Goal: Information Seeking & Learning: Find specific fact

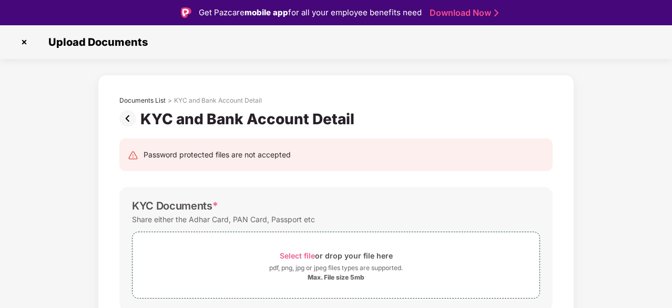
scroll to position [320, 0]
click at [23, 38] on img at bounding box center [24, 42] width 17 height 17
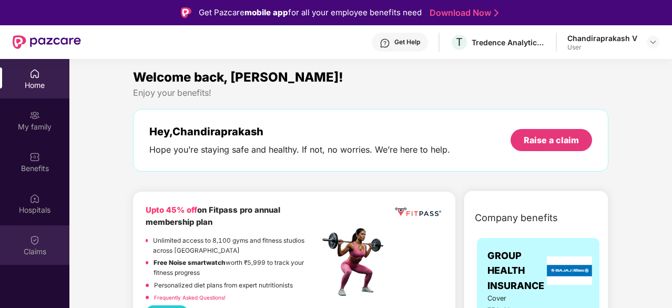
click at [33, 236] on img at bounding box center [34, 239] width 11 height 11
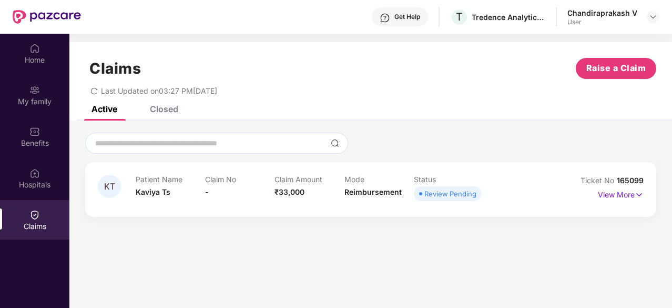
scroll to position [26, 0]
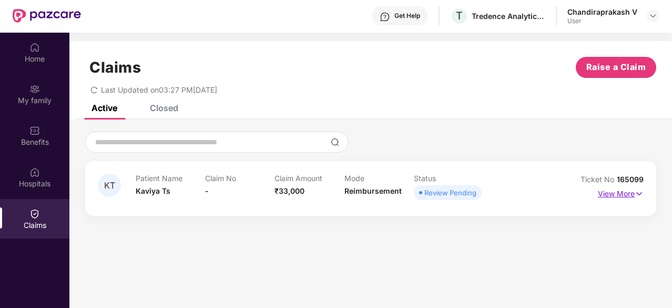
click at [631, 191] on p "View More" at bounding box center [621, 192] width 46 height 14
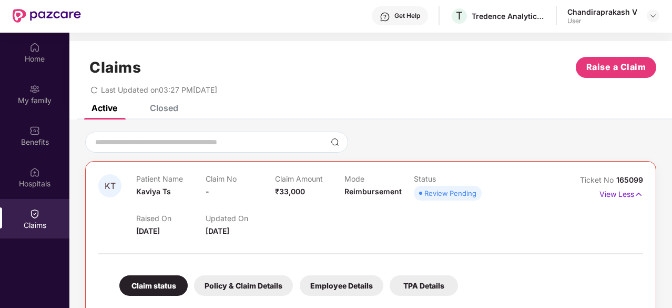
scroll to position [124, 0]
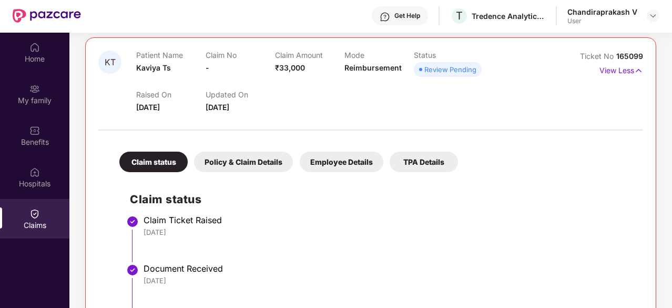
click at [454, 75] on span "Review Pending" at bounding box center [448, 69] width 68 height 15
click at [229, 108] on span "12 Aug 2025" at bounding box center [218, 107] width 24 height 9
click at [249, 161] on div "Policy & Claim Details" at bounding box center [243, 161] width 99 height 21
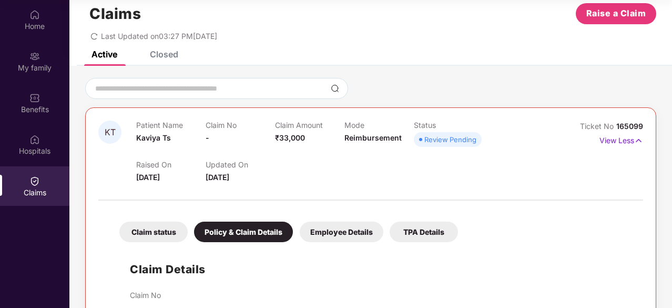
scroll to position [21, 0]
click at [352, 240] on div "Employee Details" at bounding box center [342, 232] width 84 height 21
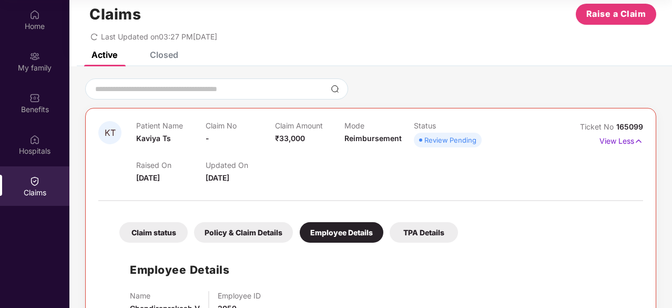
scroll to position [58, 0]
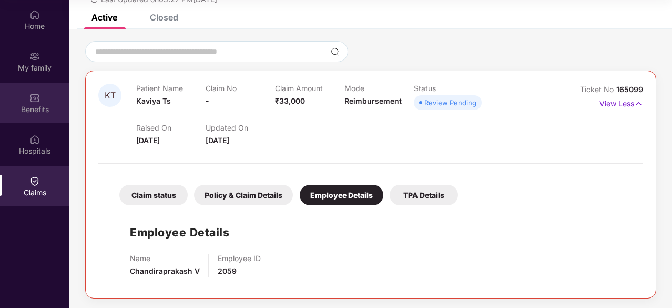
click at [32, 105] on div "Benefits" at bounding box center [34, 109] width 69 height 11
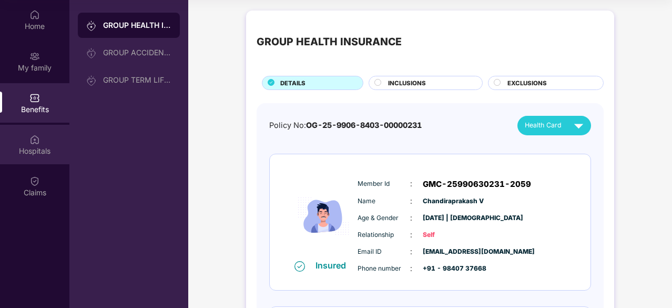
click at [54, 151] on div "Hospitals" at bounding box center [34, 151] width 69 height 11
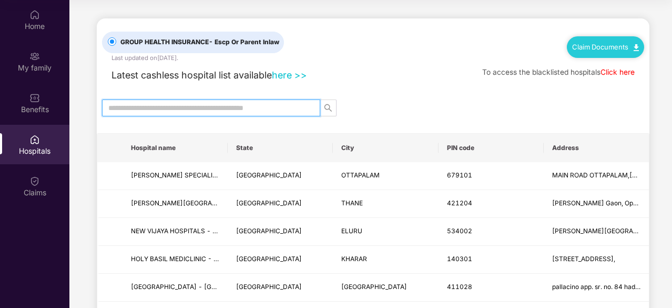
click at [204, 107] on input "text" at bounding box center [206, 108] width 197 height 12
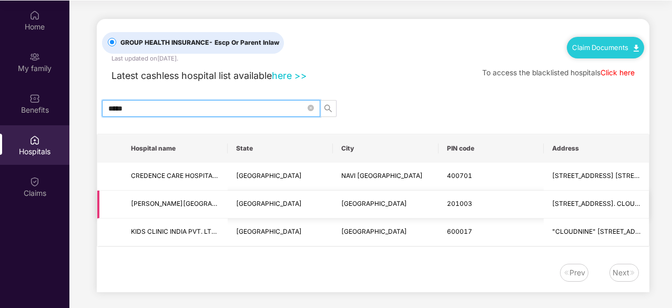
scroll to position [59, 0]
type input "*****"
click at [550, 227] on td ""CLOUDNINE" # 54, VIJAYARAGHAVA ROAD, T. NAGAR CHENNAI" at bounding box center [596, 232] width 105 height 28
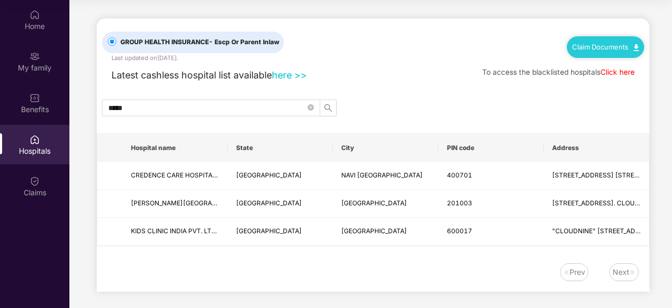
click at [595, 48] on link "Claim Documents" at bounding box center [605, 47] width 67 height 8
click at [421, 66] on div "Latest cashless hospital list available here >> To access the blacklisted hospi…" at bounding box center [373, 73] width 542 height 20
click at [42, 16] on div "Home" at bounding box center [34, 19] width 69 height 39
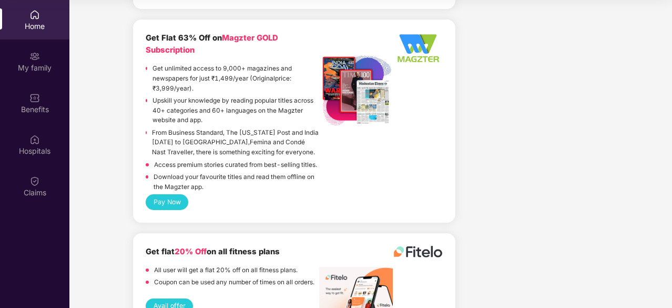
scroll to position [2341, 0]
